Goal: Task Accomplishment & Management: Complete application form

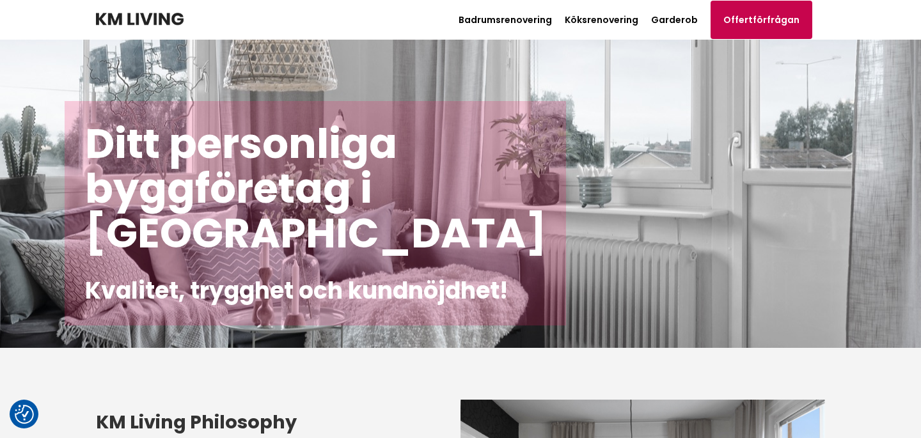
click at [762, 18] on link "Offertförfrågan" at bounding box center [762, 20] width 102 height 38
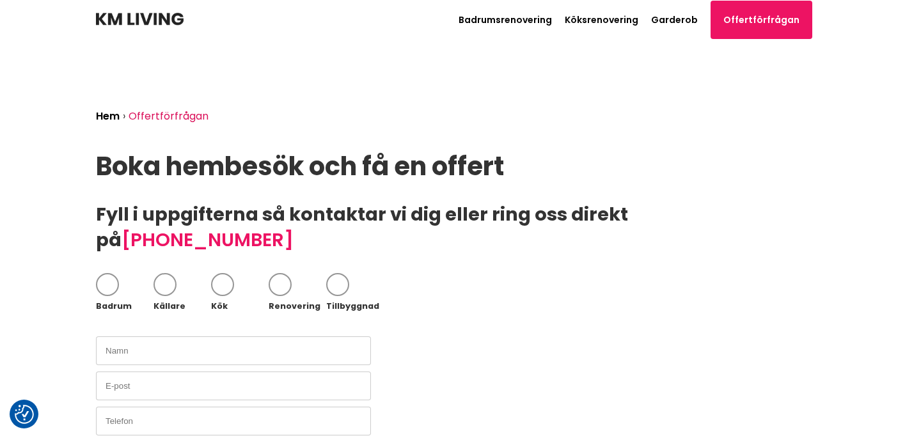
click at [102, 303] on div "Badrum" at bounding box center [125, 307] width 58 height 8
checkbox input "true"
click at [130, 336] on input "text" at bounding box center [233, 350] width 275 height 29
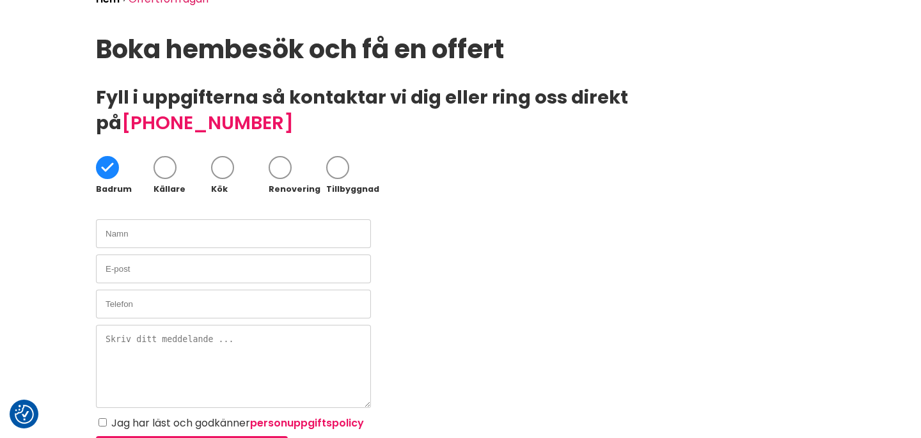
scroll to position [147, 0]
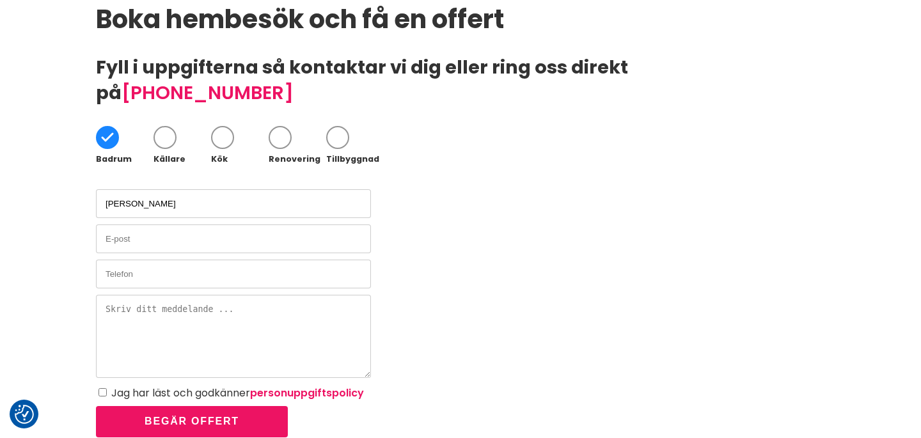
type input "[PERSON_NAME]"
click at [295, 225] on input "email" at bounding box center [233, 239] width 275 height 29
type input "[PERSON_NAME][EMAIL_ADDRESS][DOMAIN_NAME]"
click at [168, 260] on input "text" at bounding box center [233, 274] width 275 height 29
type input "0730485850"
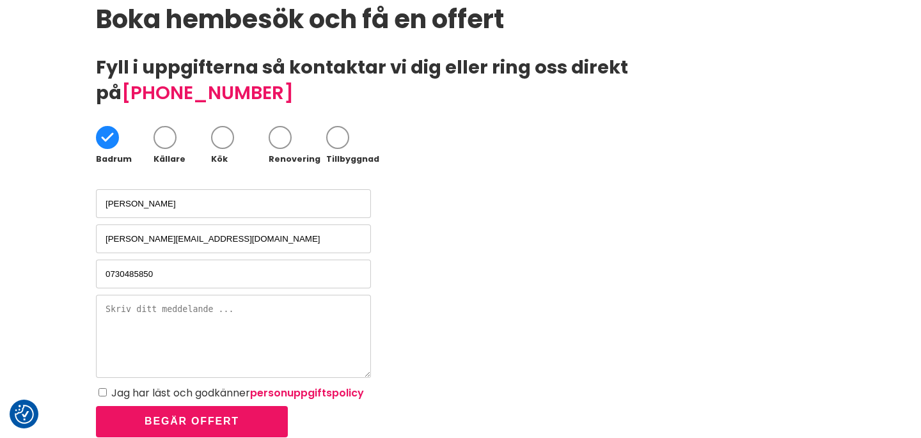
click at [138, 307] on textarea at bounding box center [233, 336] width 275 height 83
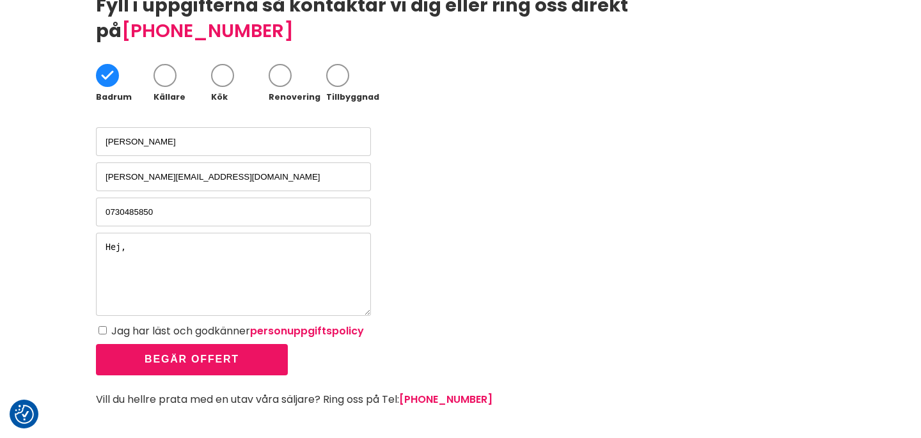
scroll to position [210, 0]
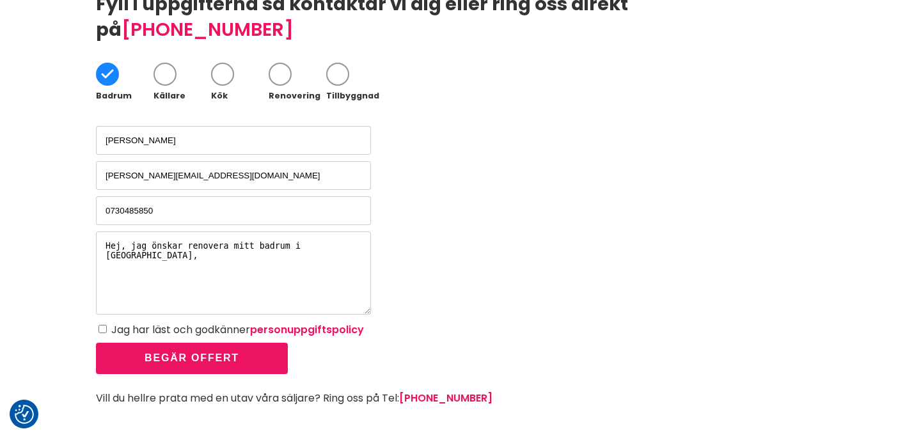
paste textarea "Ungefärliga mått: Ca 2.92 kvm"
click at [111, 232] on textarea "Hej, jag önskar renovera mitt badrum i [GEOGRAPHIC_DATA], Ungefärliga mått: Ca …" at bounding box center [233, 273] width 275 height 83
click at [108, 241] on textarea "Hej, jag önskar renovera mitt badrum i [GEOGRAPHIC_DATA], ungefärliga mått: Ca …" at bounding box center [233, 273] width 275 height 83
click at [290, 232] on textarea "Hej, jag önskar renovera mitt badrum i [GEOGRAPHIC_DATA], ungefärliga mått: ca …" at bounding box center [233, 273] width 275 height 83
click at [274, 232] on textarea "Hej, jag önskar renovera mitt badrum i [GEOGRAPHIC_DATA], ungefärliga mått: ca …" at bounding box center [233, 273] width 275 height 83
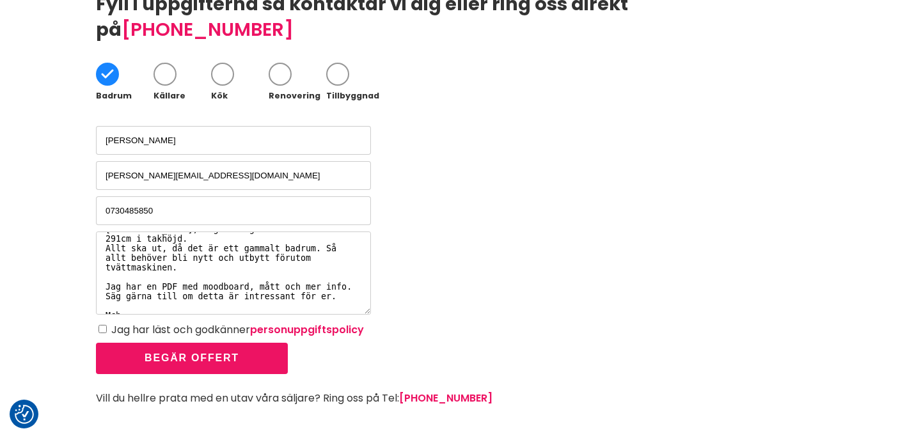
scroll to position [36, 0]
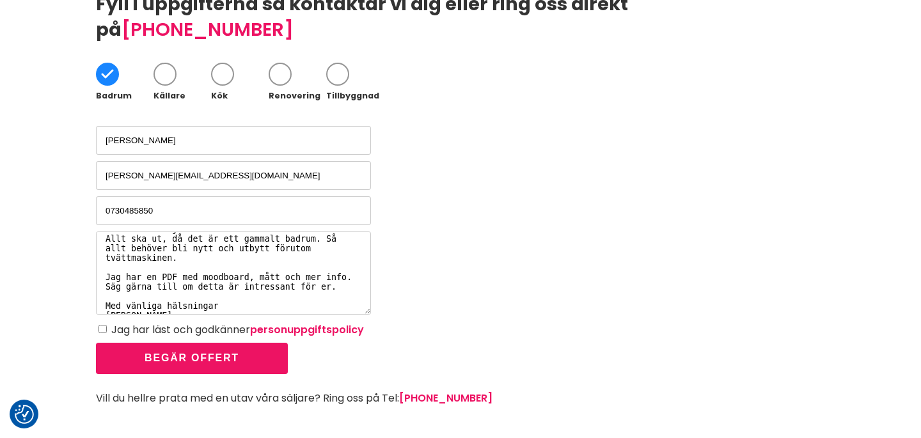
type textarea "Hej, jag önskar renovera mitt badrum i [GEOGRAPHIC_DATA], ungefärliga mått: ca …"
click at [102, 325] on input "Jag har läst och godkänner personuppgiftspolicy" at bounding box center [102, 329] width 8 height 8
checkbox input "true"
click at [182, 343] on button "Begär offert" at bounding box center [192, 358] width 192 height 31
